Goal: Information Seeking & Learning: Learn about a topic

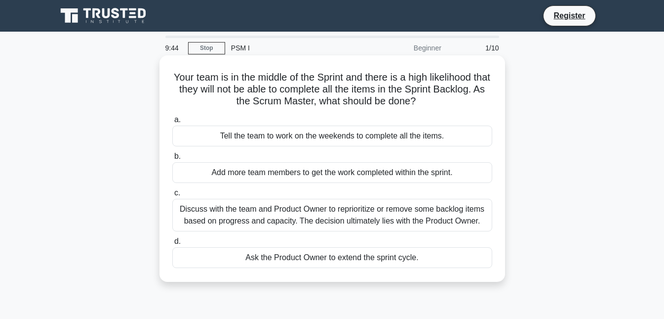
click at [351, 137] on div "Tell the team to work on the weekends to complete all the items." at bounding box center [332, 135] width 320 height 21
click at [172, 123] on input "a. Tell the team to work on the weekends to complete all the items." at bounding box center [172, 120] width 0 height 6
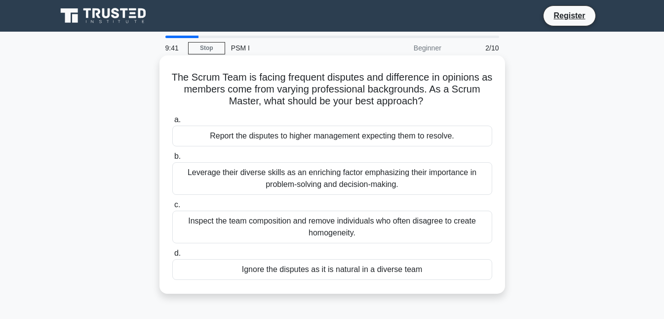
click at [298, 140] on div "Report the disputes to higher management expecting them to resolve." at bounding box center [332, 135] width 320 height 21
click at [172, 123] on input "a. Report the disputes to higher management expecting them to resolve." at bounding box center [172, 120] width 0 height 6
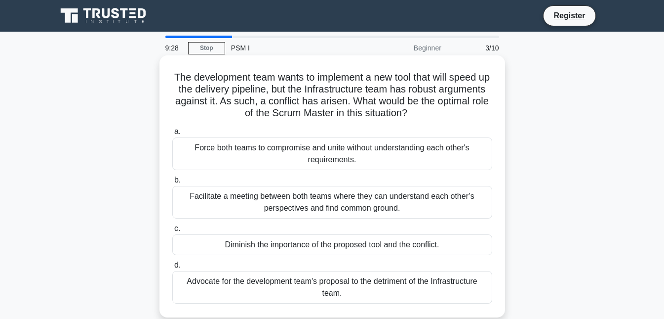
click at [376, 148] on div "Force both teams to compromise and unite without understanding each other's req…" at bounding box center [332, 153] width 320 height 33
click at [172, 135] on input "a. Force both teams to compromise and unite without understanding each other's …" at bounding box center [172, 131] width 0 height 6
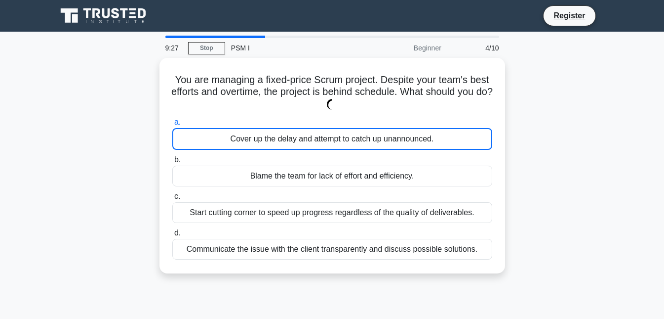
click at [376, 148] on div "a. Cover up the delay and attempt to catch up unannounced. b. Blame the team fo…" at bounding box center [332, 187] width 332 height 147
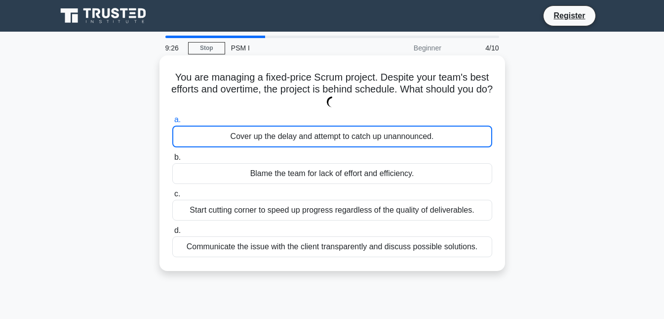
click at [378, 176] on div "Blame the team for lack of effort and efficiency." at bounding box center [332, 173] width 320 height 21
click at [172, 161] on input "b. Blame the team for lack of effort and efficiency." at bounding box center [172, 157] width 0 height 6
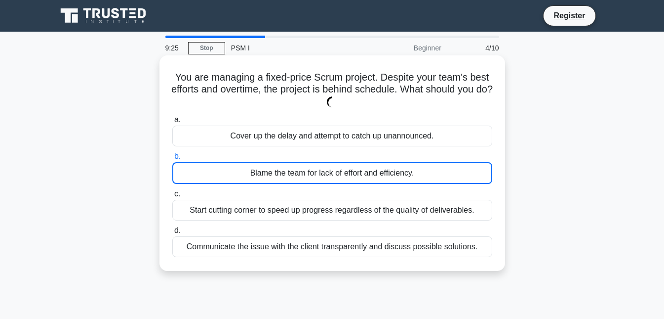
click at [378, 177] on div "Blame the team for lack of effort and efficiency." at bounding box center [332, 173] width 320 height 22
click at [172, 160] on input "b. Blame the team for lack of effort and efficiency." at bounding box center [172, 156] width 0 height 6
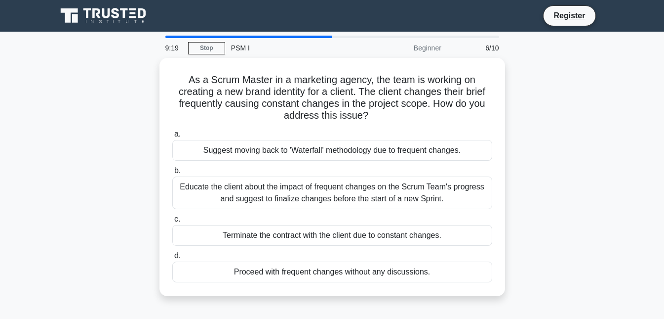
click at [196, 40] on div "9:19 Stop PSM I Beginner 6/10" at bounding box center [333, 48] width 346 height 20
click at [199, 51] on link "Stop" at bounding box center [206, 48] width 37 height 12
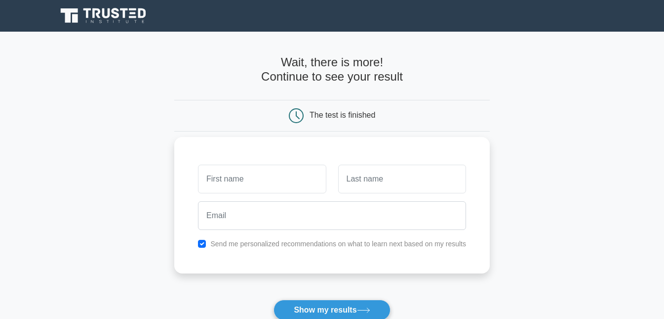
click at [288, 182] on input "text" at bounding box center [262, 178] width 128 height 29
type input "yesaya"
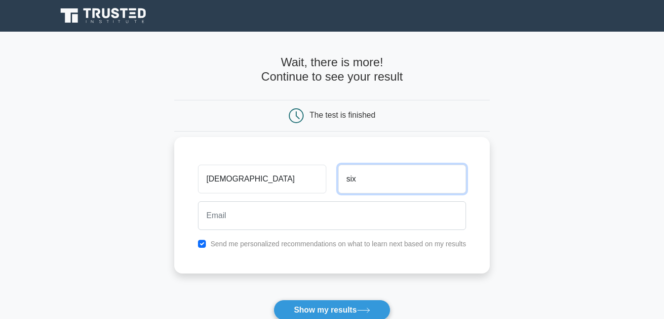
type input "six"
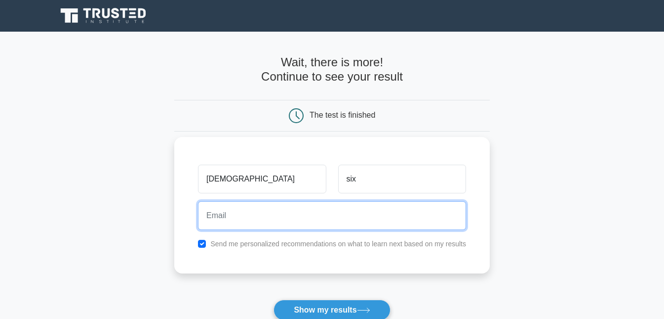
click at [266, 224] on input "email" at bounding box center [332, 215] width 268 height 29
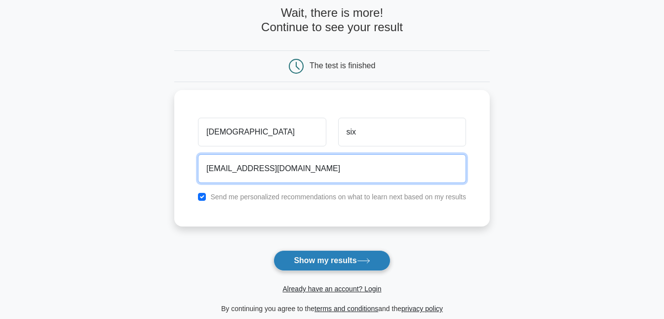
type input "yesaya.six@gmail.com"
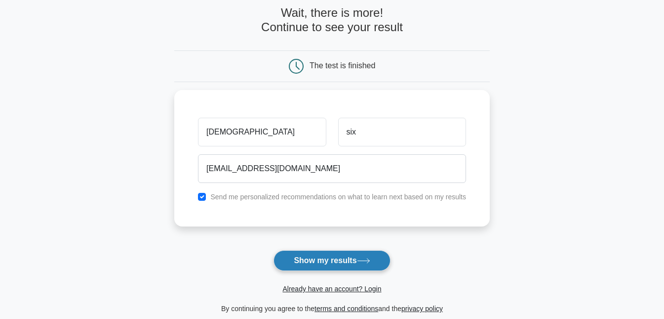
click at [325, 263] on button "Show my results" at bounding box center [332, 260] width 117 height 21
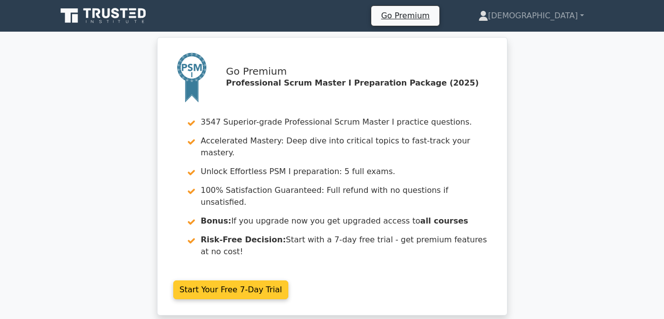
click at [256, 280] on link "Start Your Free 7-Day Trial" at bounding box center [231, 289] width 116 height 19
